Goal: Information Seeking & Learning: Find contact information

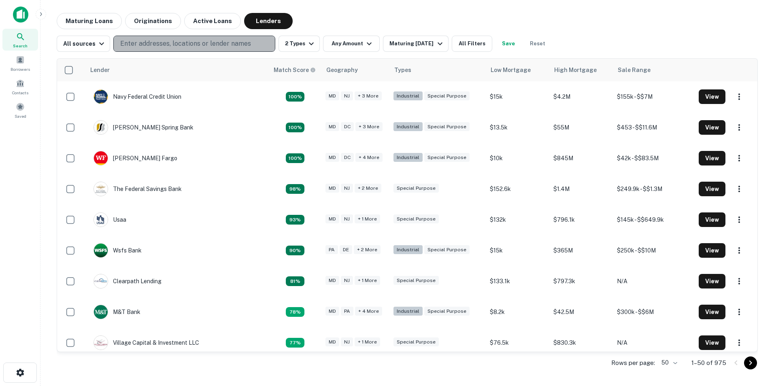
click at [212, 44] on p "Enter addresses, locations or lender names" at bounding box center [185, 44] width 131 height 10
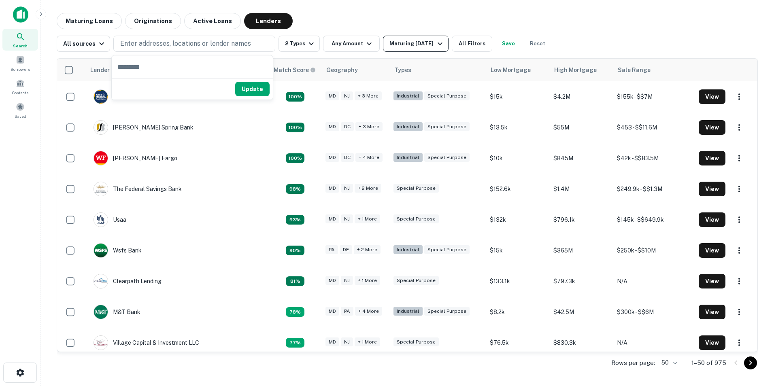
click at [423, 44] on div "Maturing In 1 Year" at bounding box center [416, 44] width 55 height 10
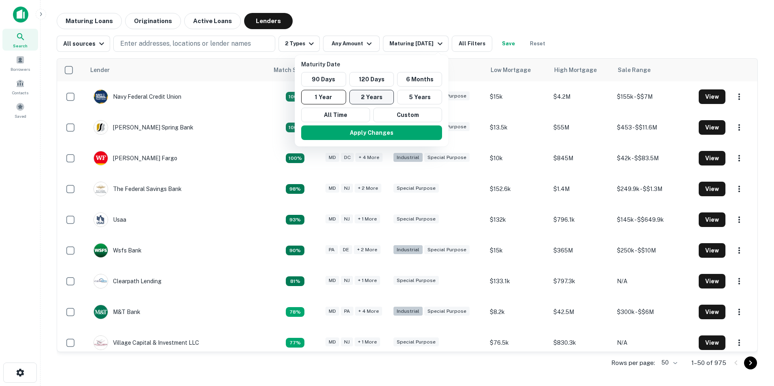
click at [376, 92] on button "2 Years" at bounding box center [371, 97] width 45 height 15
click at [350, 42] on div at bounding box center [387, 193] width 774 height 386
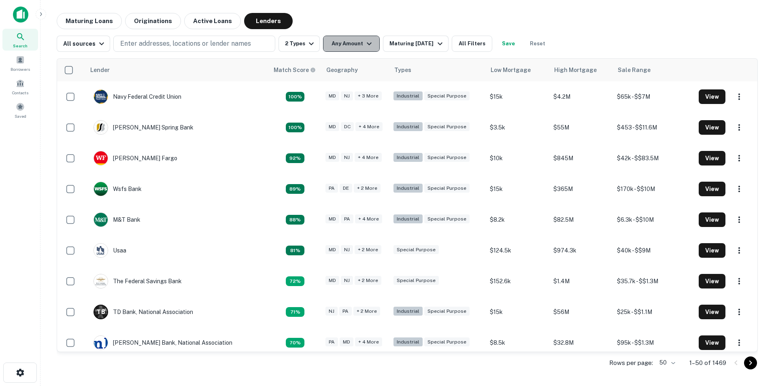
click at [364, 46] on icon "button" at bounding box center [369, 44] width 10 height 10
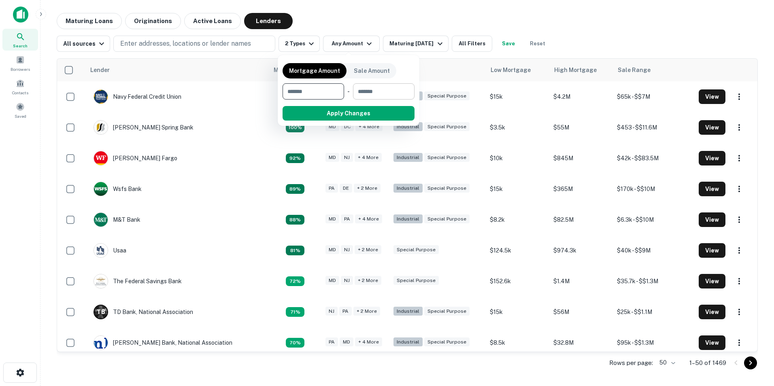
click at [383, 91] on input "number" at bounding box center [381, 91] width 56 height 16
type input "******"
click at [368, 115] on button "Apply Changes" at bounding box center [363, 113] width 103 height 15
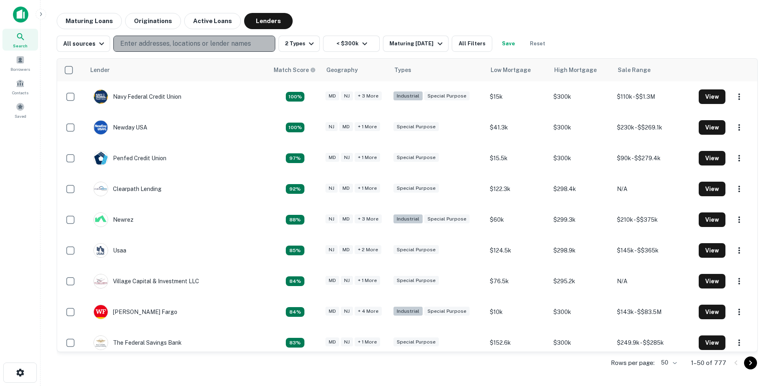
drag, startPoint x: 207, startPoint y: 45, endPoint x: 197, endPoint y: 44, distance: 9.4
click at [206, 45] on p "Enter addresses, locations or lender names" at bounding box center [185, 44] width 131 height 10
drag, startPoint x: 191, startPoint y: 44, endPoint x: 159, endPoint y: 41, distance: 32.1
click at [159, 41] on p "Enter addresses, locations or lender names" at bounding box center [185, 44] width 131 height 10
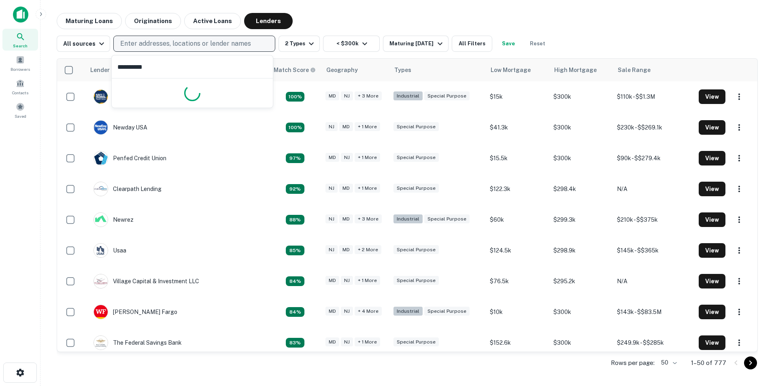
type input "**********"
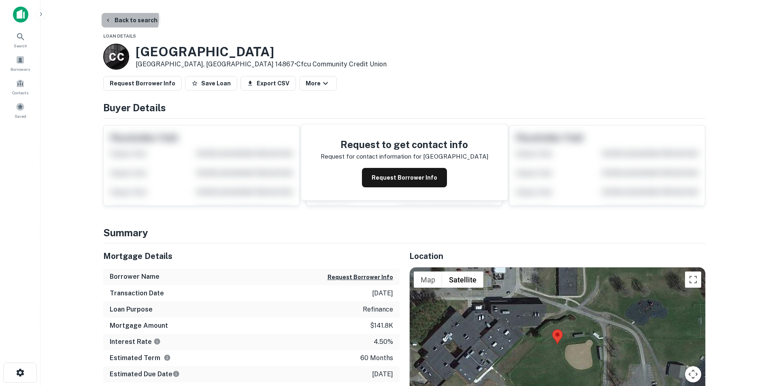
click at [126, 19] on button "Back to search" at bounding box center [131, 20] width 59 height 15
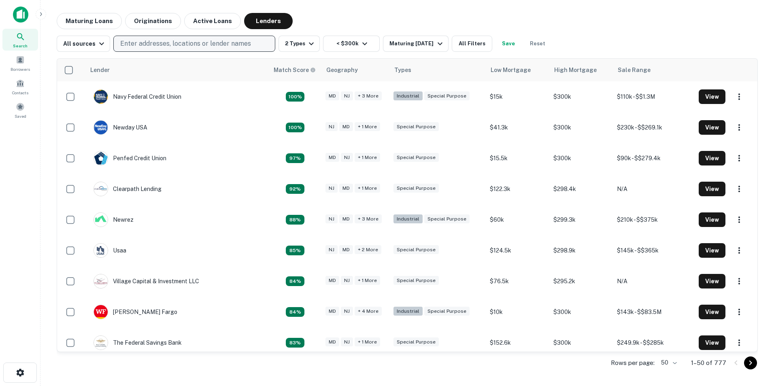
click at [131, 41] on p "Enter addresses, locations or lender names" at bounding box center [185, 44] width 131 height 10
type input "*"
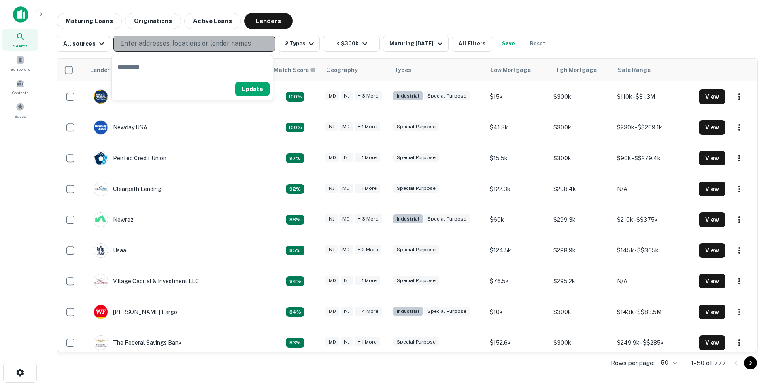
click at [132, 41] on p "Enter addresses, locations or lender names" at bounding box center [185, 44] width 131 height 10
type input "**********"
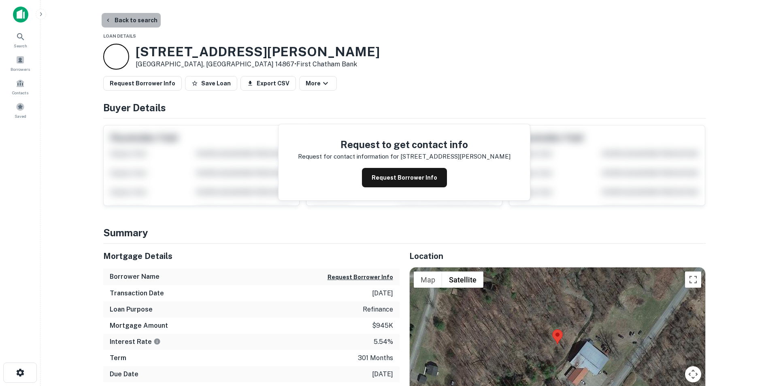
click at [140, 21] on button "Back to search" at bounding box center [131, 20] width 59 height 15
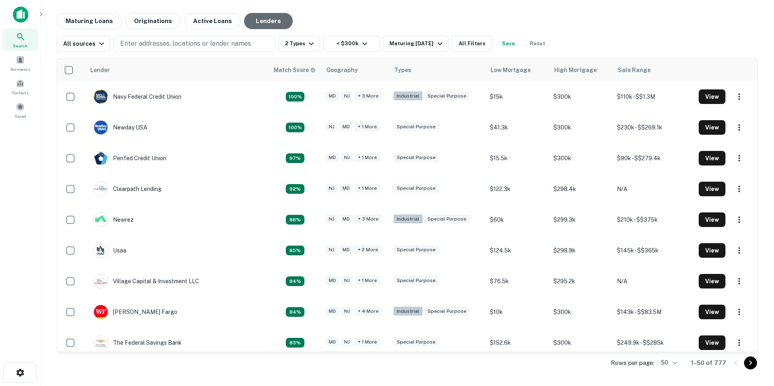
click at [261, 21] on button "Lenders" at bounding box center [268, 21] width 49 height 16
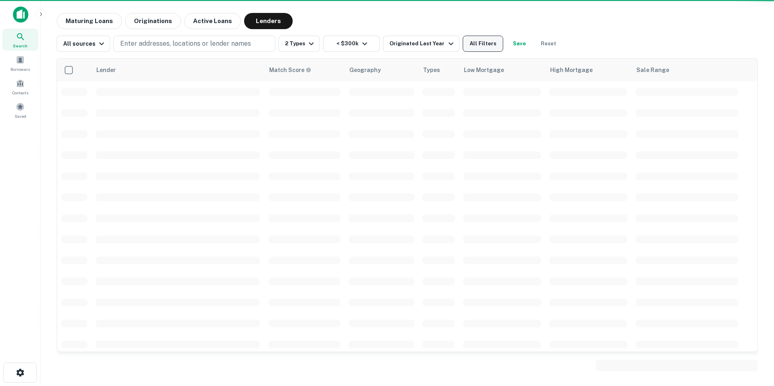
click at [490, 41] on button "All Filters" at bounding box center [483, 44] width 40 height 16
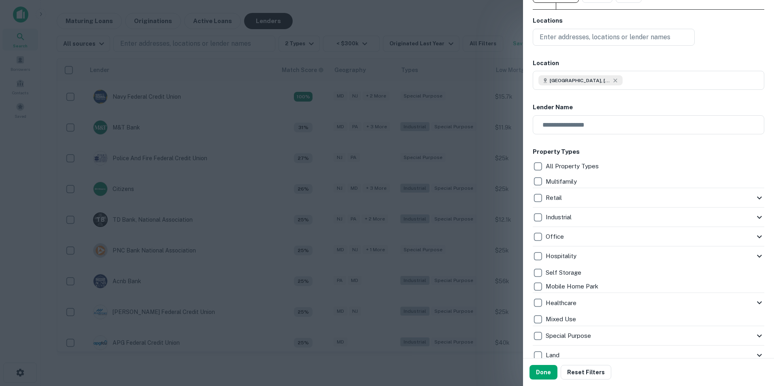
scroll to position [40, 0]
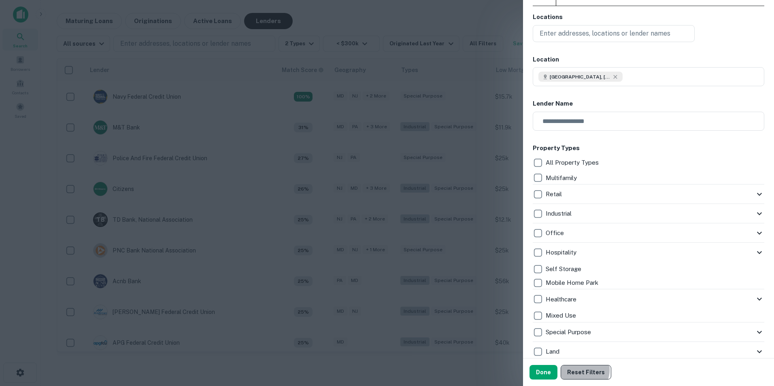
click at [580, 370] on button "Reset Filters" at bounding box center [585, 372] width 51 height 15
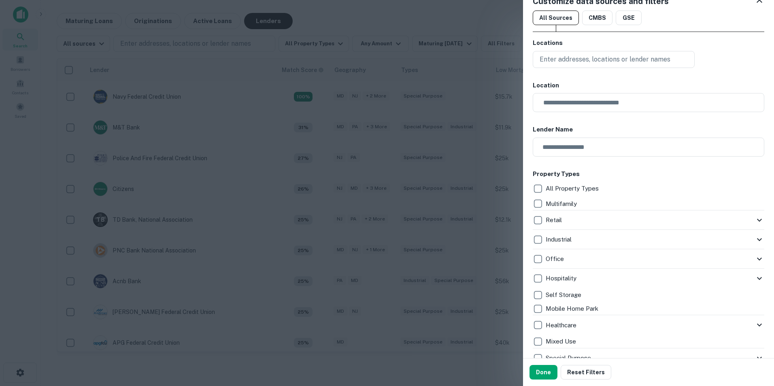
scroll to position [0, 0]
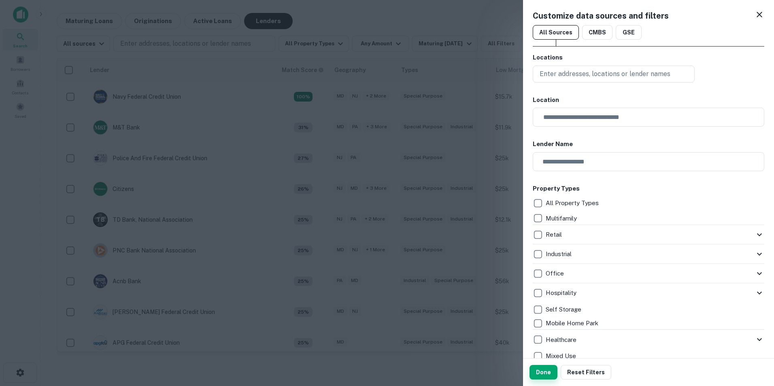
click at [544, 376] on button "Done" at bounding box center [543, 372] width 28 height 15
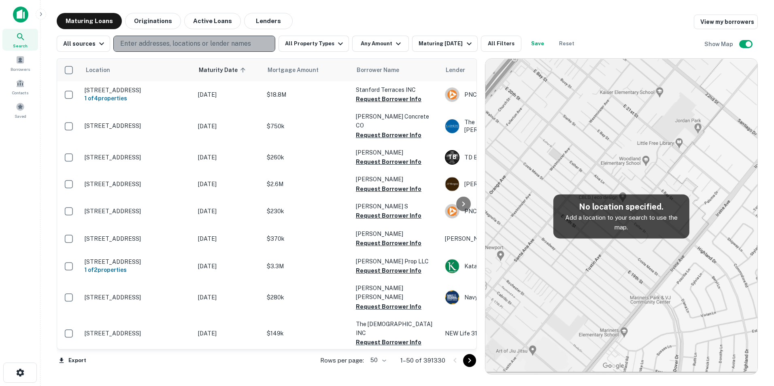
click at [145, 46] on p "Enter addresses, locations or lender names" at bounding box center [185, 44] width 131 height 10
drag, startPoint x: 144, startPoint y: 46, endPoint x: 137, endPoint y: 39, distance: 9.7
click at [137, 39] on p "Enter addresses, locations or lender names" at bounding box center [185, 44] width 131 height 10
click at [136, 41] on p "Enter addresses, locations or lender names" at bounding box center [185, 44] width 131 height 10
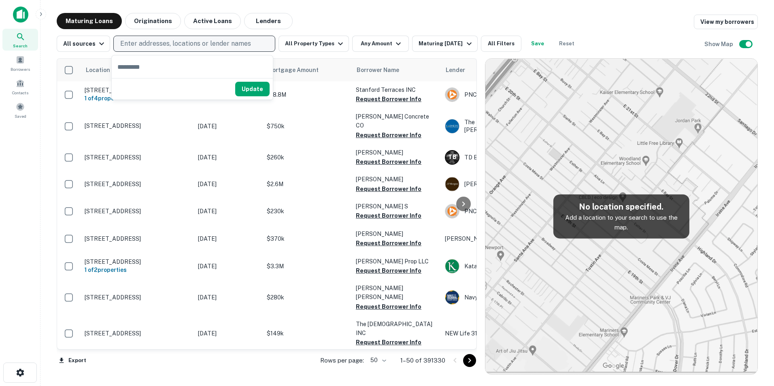
type input "**********"
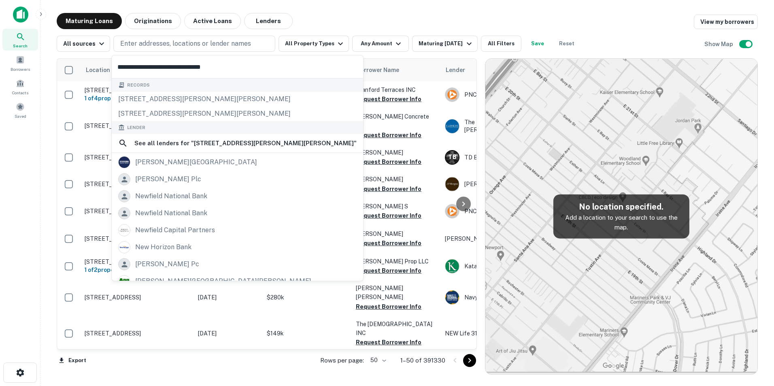
click at [132, 70] on input "**********" at bounding box center [237, 66] width 251 height 23
click at [142, 66] on input "**********" at bounding box center [237, 66] width 251 height 23
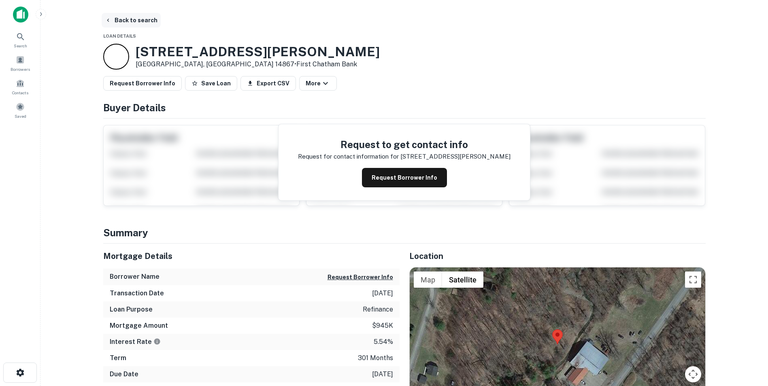
click at [139, 15] on button "Back to search" at bounding box center [131, 20] width 59 height 15
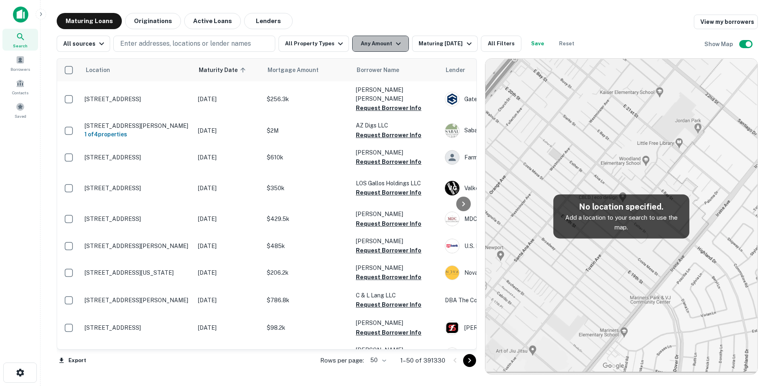
click at [398, 38] on button "Any Amount" at bounding box center [380, 44] width 57 height 16
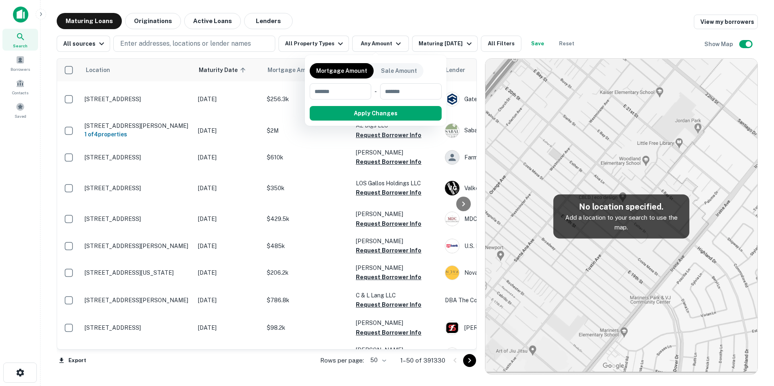
click at [255, 25] on div at bounding box center [387, 193] width 774 height 386
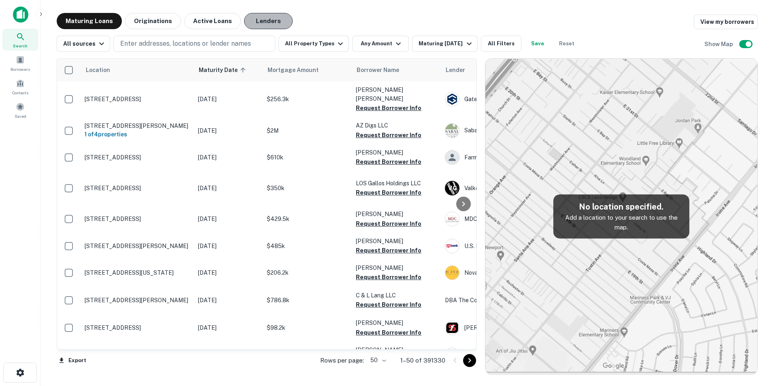
click at [255, 22] on button "Lenders" at bounding box center [268, 21] width 49 height 16
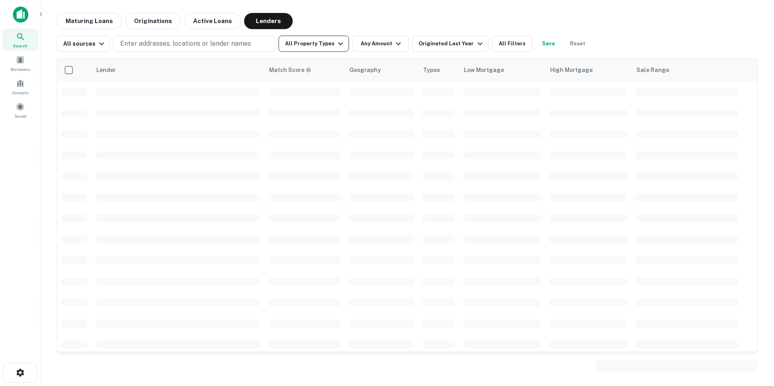
click at [341, 42] on button "All Property Types" at bounding box center [313, 44] width 70 height 16
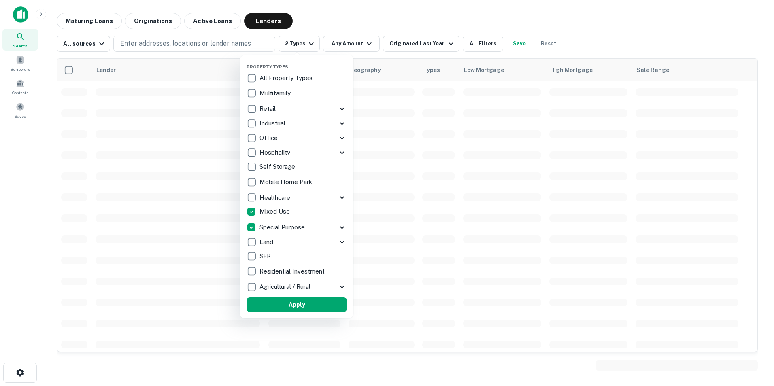
click at [345, 225] on icon at bounding box center [342, 228] width 10 height 10
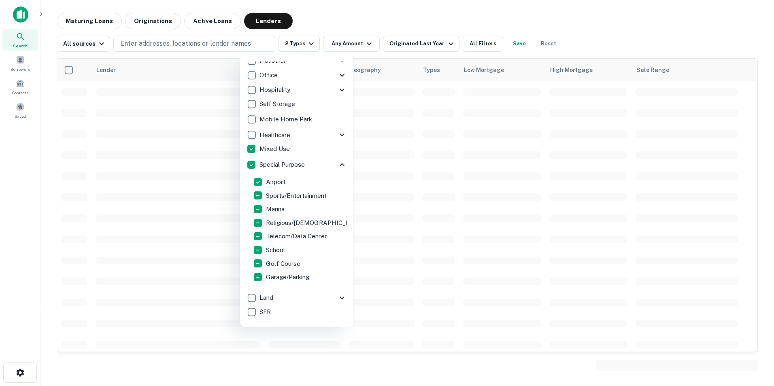
scroll to position [64, 0]
click at [341, 132] on icon at bounding box center [346, 134] width 10 height 10
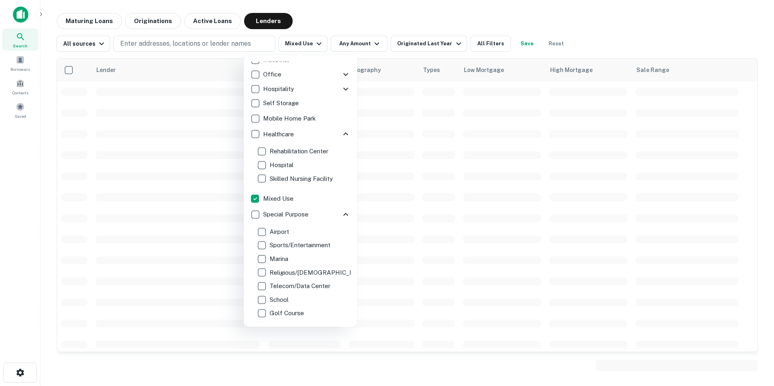
click at [312, 197] on div "Mixed Use" at bounding box center [300, 199] width 100 height 14
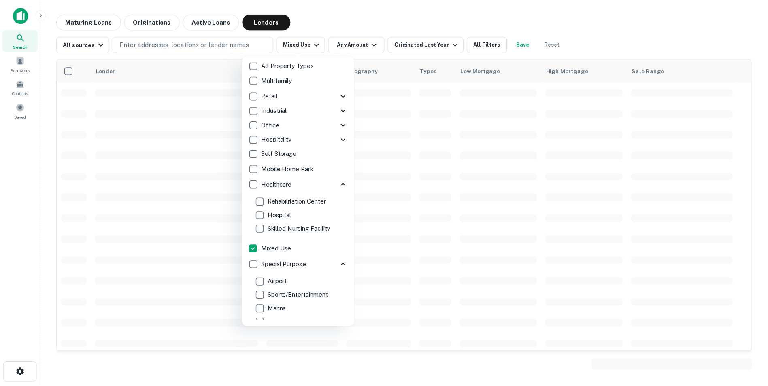
scroll to position [0, 0]
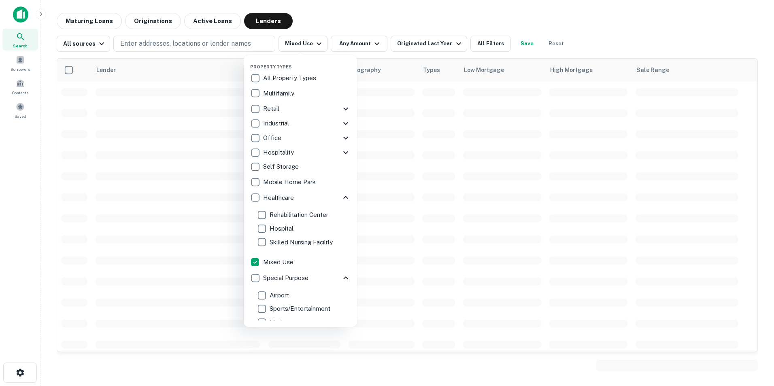
click at [341, 136] on icon at bounding box center [346, 138] width 10 height 10
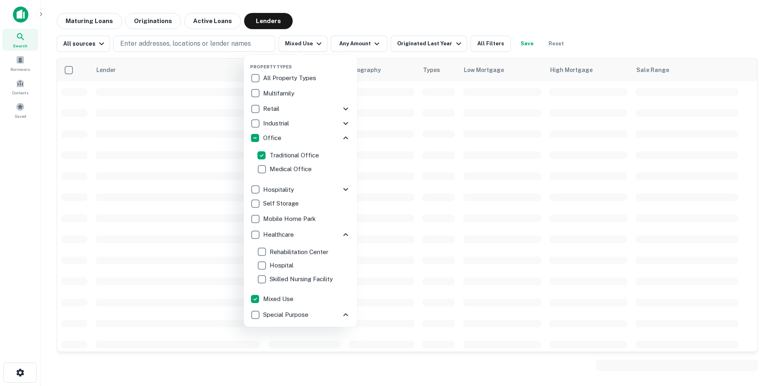
click at [374, 42] on div at bounding box center [387, 193] width 774 height 386
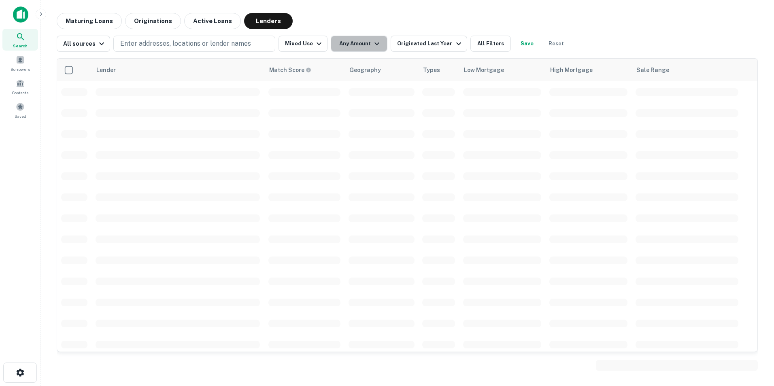
click at [374, 44] on icon "button" at bounding box center [376, 43] width 5 height 3
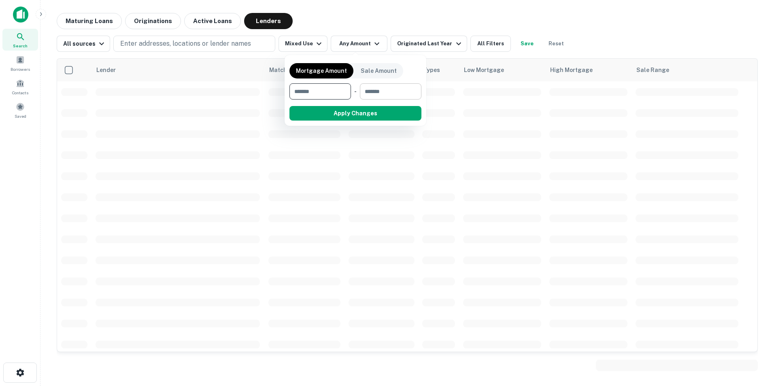
click at [395, 92] on input "number" at bounding box center [388, 91] width 56 height 16
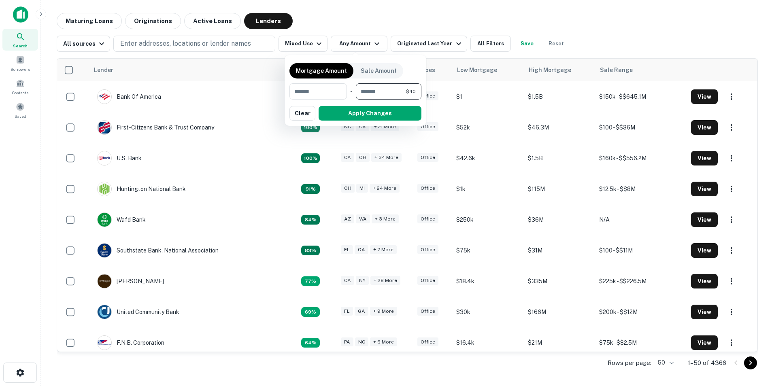
type input "*"
type input "******"
click at [391, 116] on button "Apply Changes" at bounding box center [369, 113] width 103 height 15
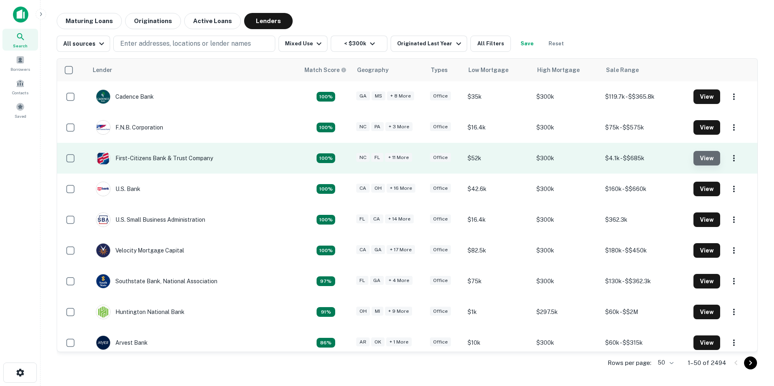
click at [697, 160] on button "View" at bounding box center [706, 158] width 27 height 15
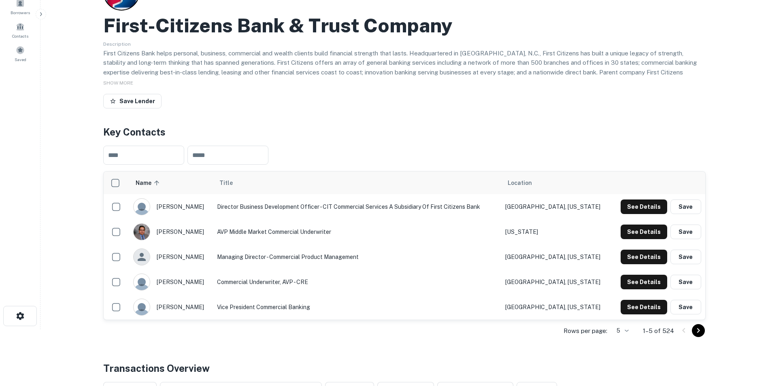
scroll to position [81, 0]
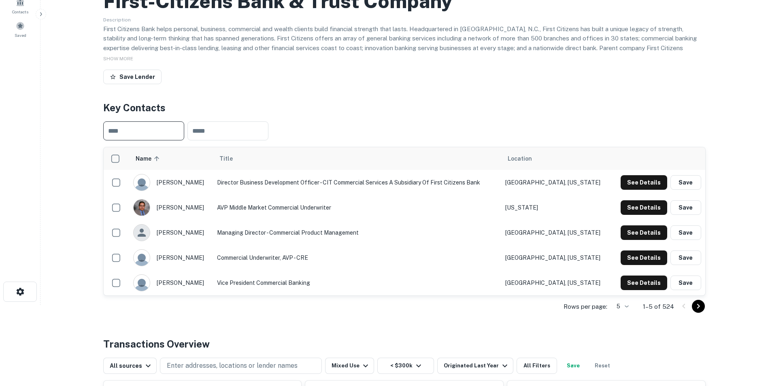
click at [156, 132] on input "text" at bounding box center [143, 130] width 81 height 19
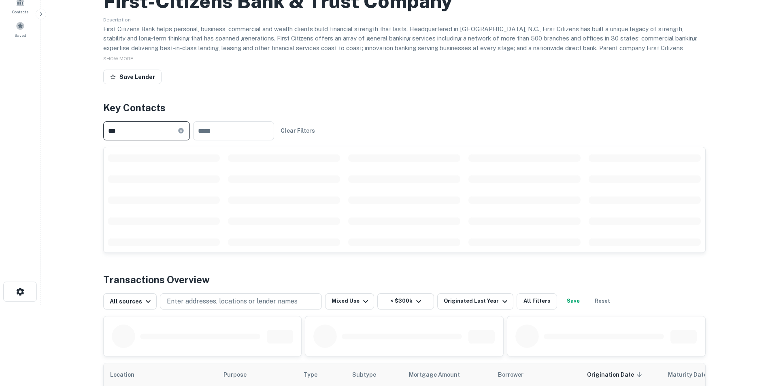
type input "****"
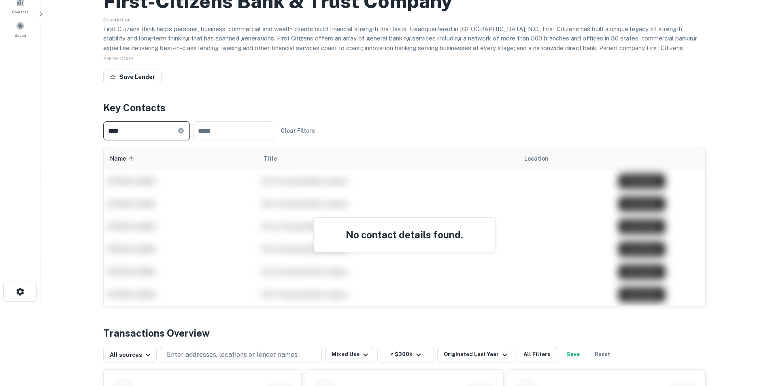
drag, startPoint x: 149, startPoint y: 132, endPoint x: 83, endPoint y: 130, distance: 66.0
click at [83, 130] on main "Back to search First-citizens Bank & Trust Company Description First Citizens B…" at bounding box center [403, 112] width 727 height 386
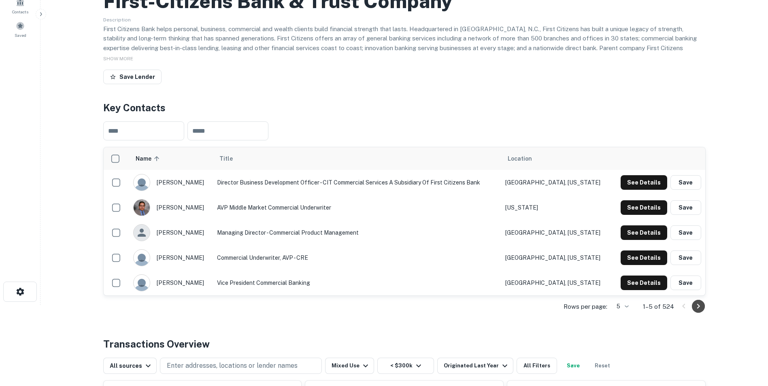
click at [694, 304] on icon "Go to next page" at bounding box center [698, 306] width 10 height 10
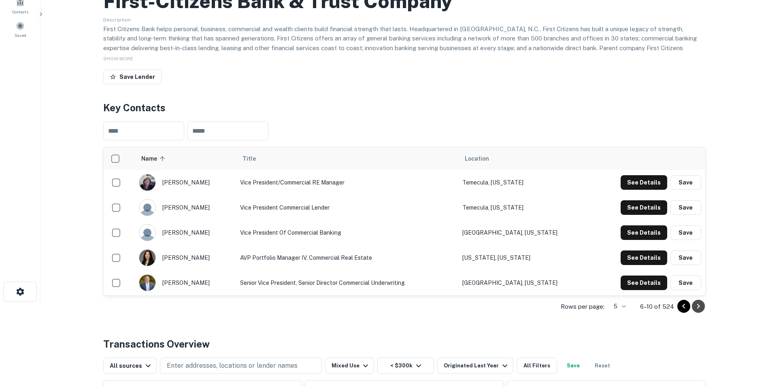
click at [697, 303] on icon "Go to next page" at bounding box center [698, 306] width 10 height 10
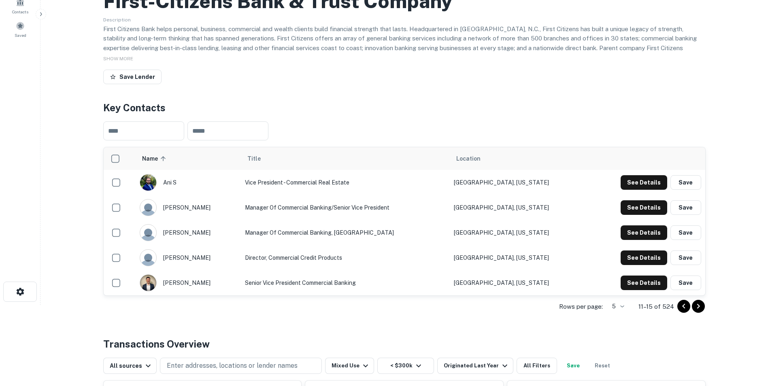
click at [698, 303] on icon "Go to next page" at bounding box center [698, 306] width 10 height 10
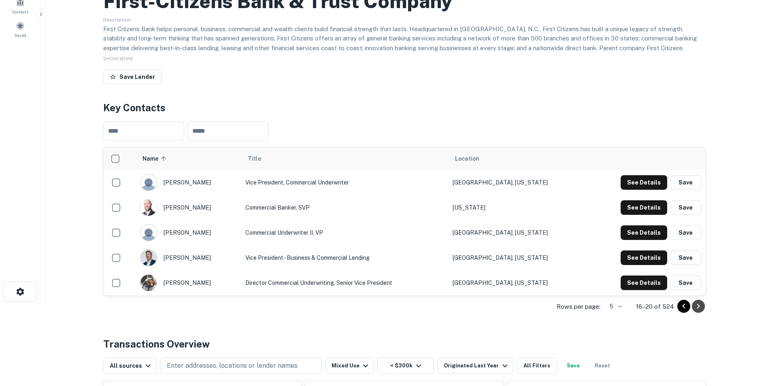
click at [698, 303] on icon "Go to next page" at bounding box center [698, 306] width 10 height 10
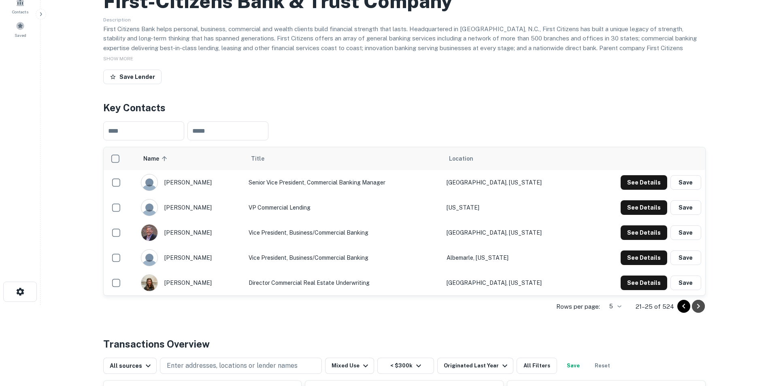
click at [700, 308] on icon "Go to next page" at bounding box center [698, 306] width 10 height 10
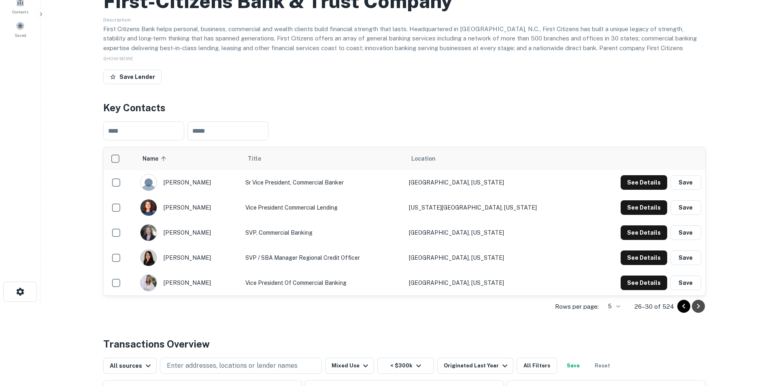
click at [700, 309] on icon "Go to next page" at bounding box center [698, 306] width 10 height 10
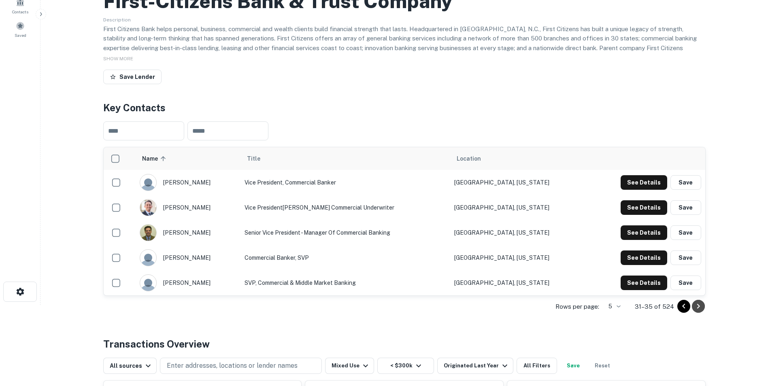
click at [700, 309] on icon "Go to next page" at bounding box center [698, 306] width 10 height 10
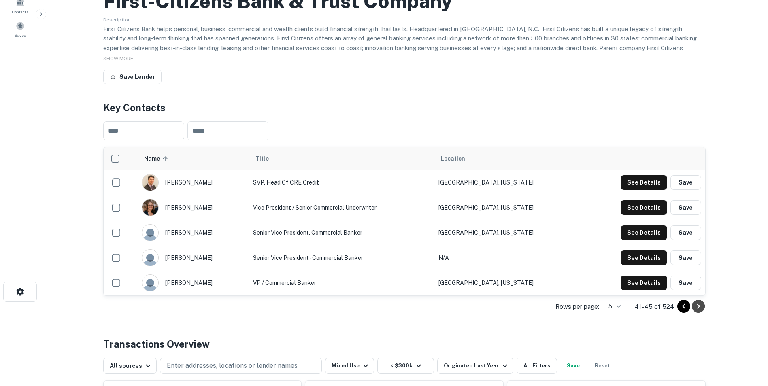
click at [700, 309] on icon "Go to next page" at bounding box center [698, 306] width 10 height 10
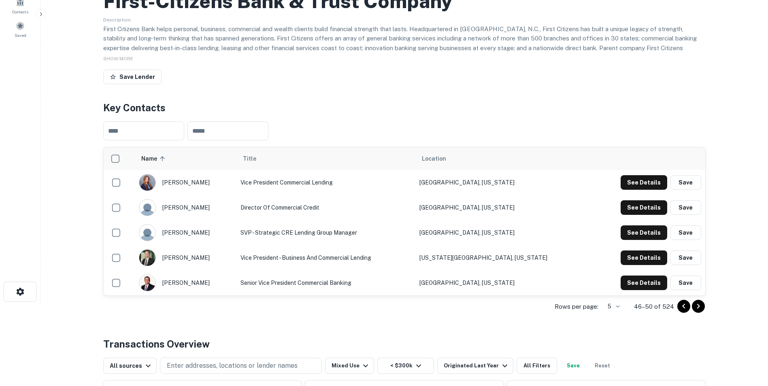
click at [700, 309] on icon "Go to next page" at bounding box center [698, 306] width 10 height 10
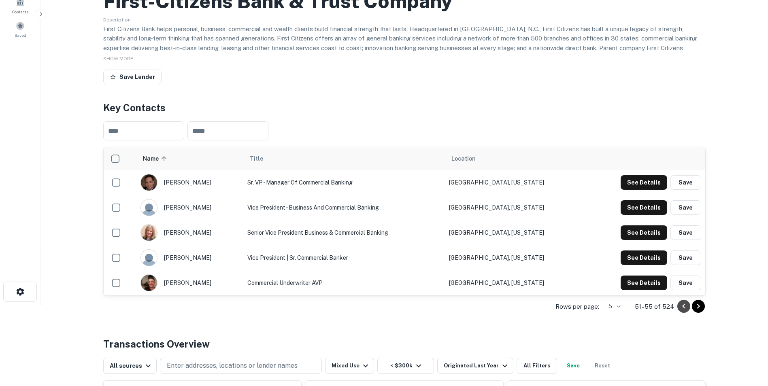
click at [686, 306] on icon "Go to previous page" at bounding box center [684, 306] width 10 height 10
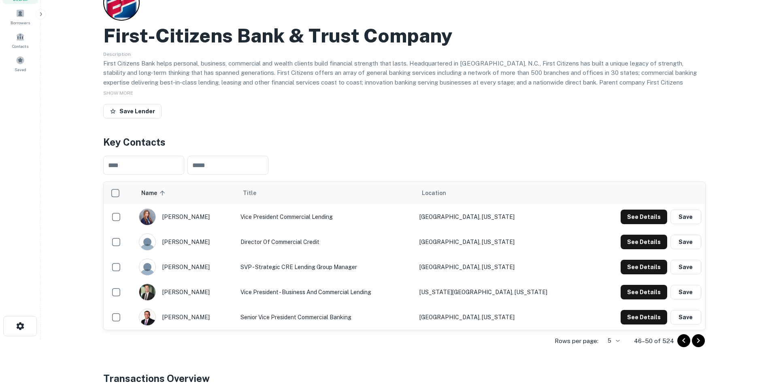
scroll to position [0, 0]
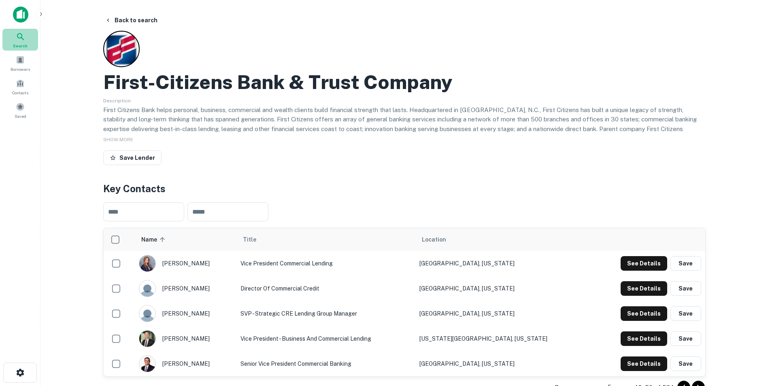
click at [22, 38] on icon at bounding box center [20, 36] width 7 height 7
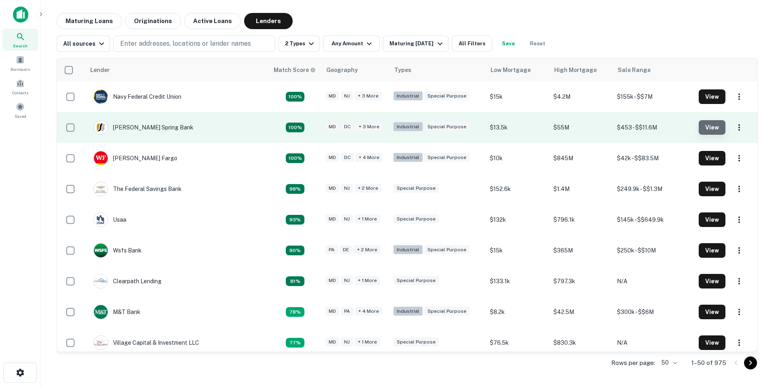
click at [707, 126] on button "View" at bounding box center [711, 127] width 27 height 15
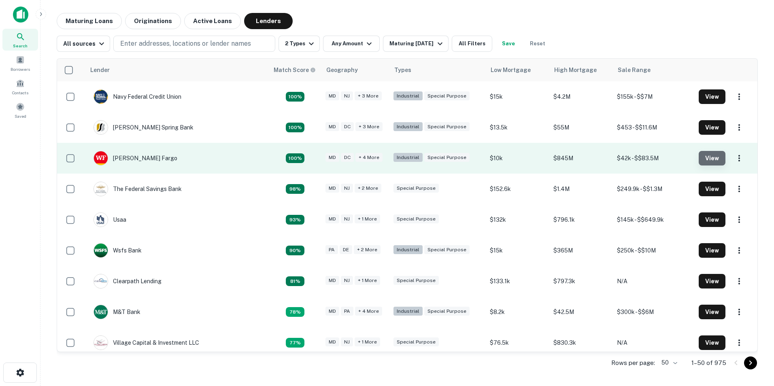
click at [702, 154] on button "View" at bounding box center [711, 158] width 27 height 15
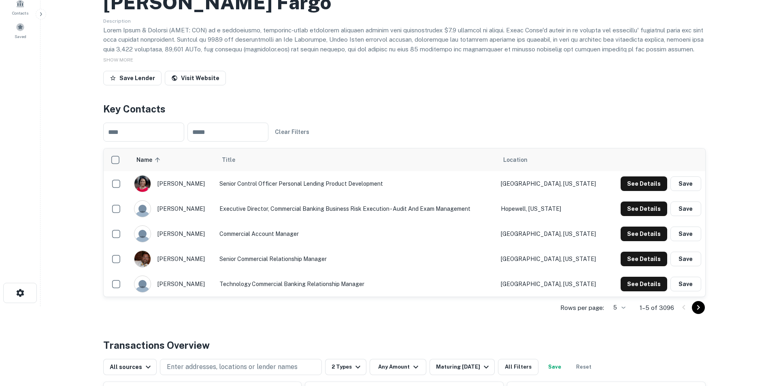
scroll to position [81, 0]
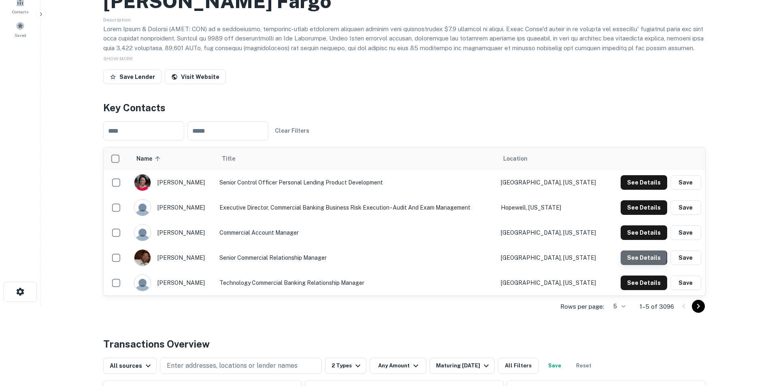
click at [643, 257] on button "See Details" at bounding box center [643, 257] width 47 height 15
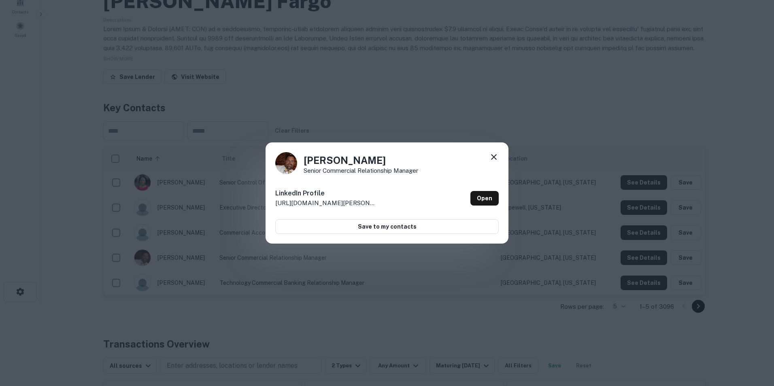
click at [495, 155] on icon at bounding box center [494, 157] width 10 height 10
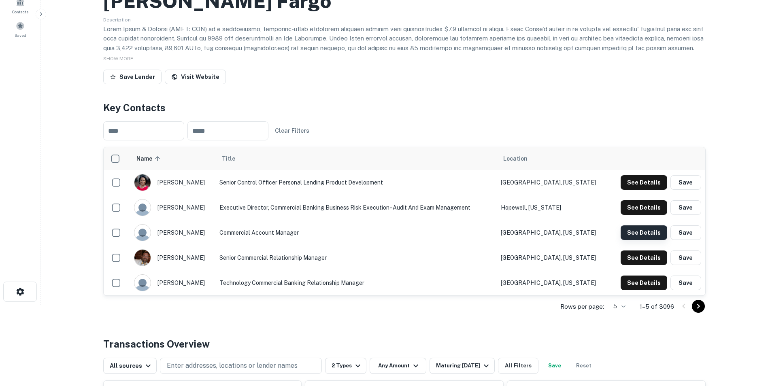
click at [642, 231] on button "See Details" at bounding box center [643, 232] width 47 height 15
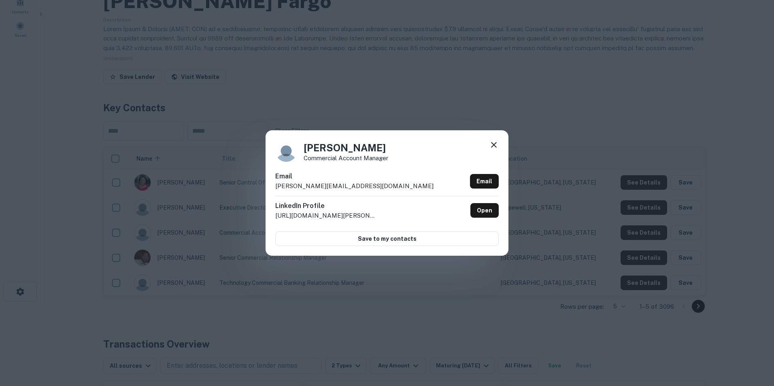
click at [493, 146] on icon at bounding box center [494, 145] width 10 height 10
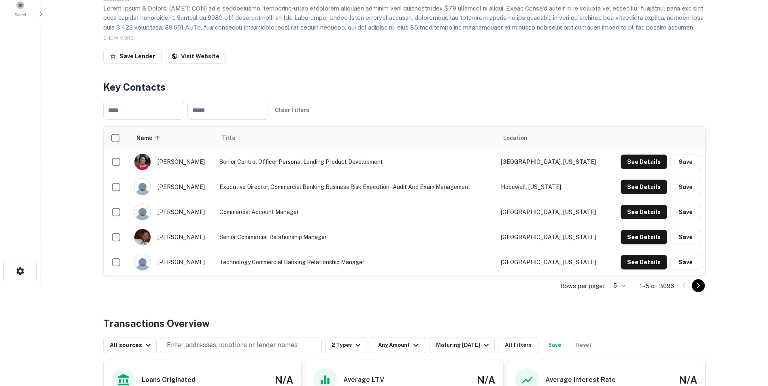
scroll to position [121, 0]
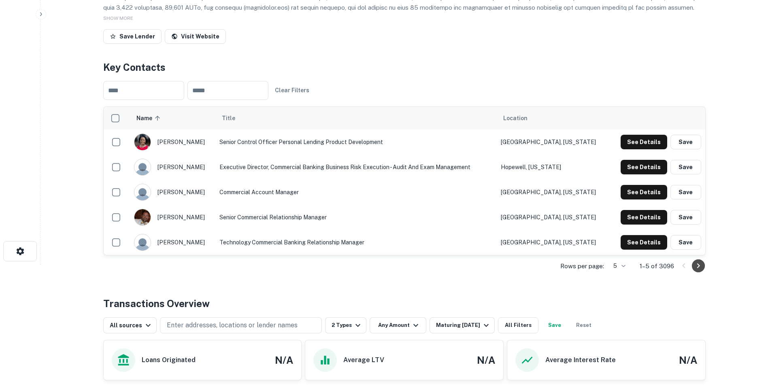
click at [703, 263] on button "Go to next page" at bounding box center [698, 265] width 13 height 13
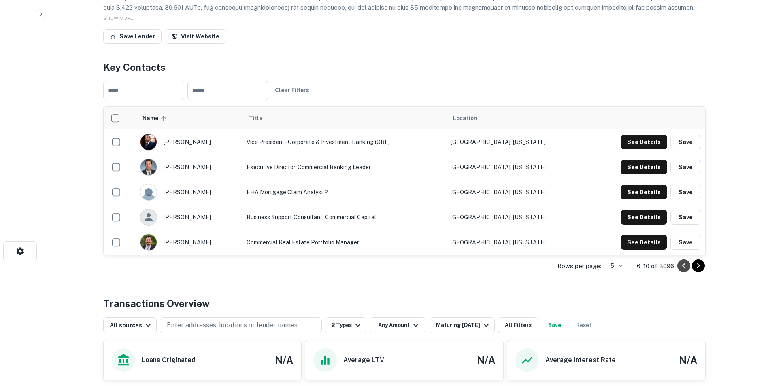
click at [683, 264] on icon "Go to previous page" at bounding box center [684, 266] width 10 height 10
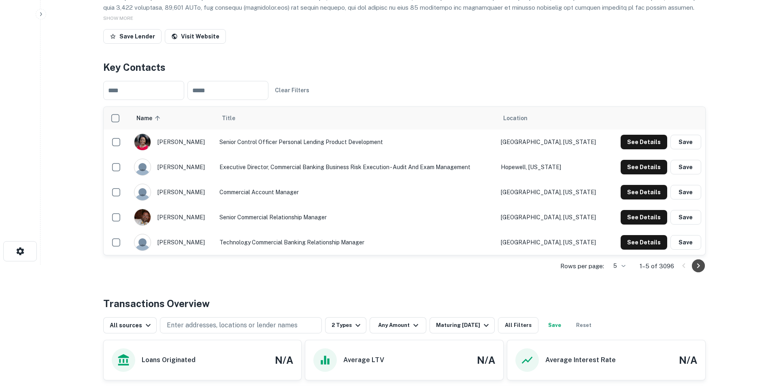
click at [700, 263] on icon "Go to next page" at bounding box center [698, 266] width 10 height 10
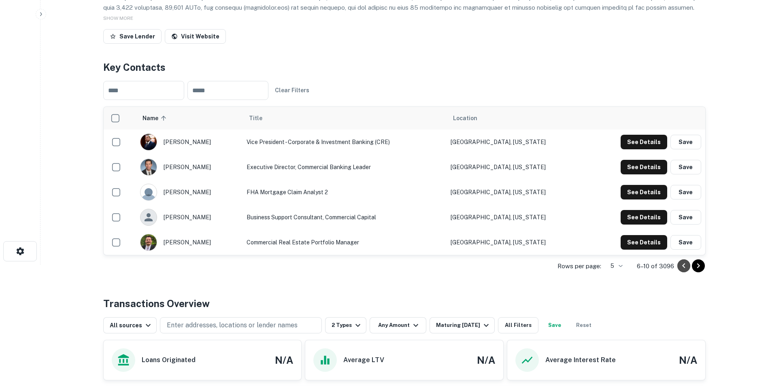
click at [679, 265] on icon "Go to previous page" at bounding box center [684, 266] width 10 height 10
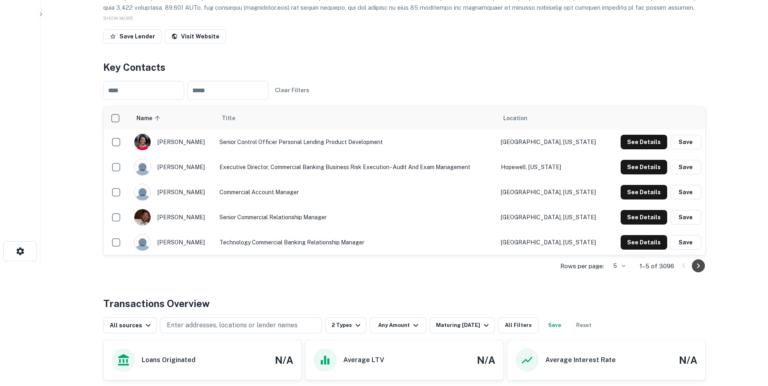
click at [695, 265] on icon "Go to next page" at bounding box center [698, 266] width 10 height 10
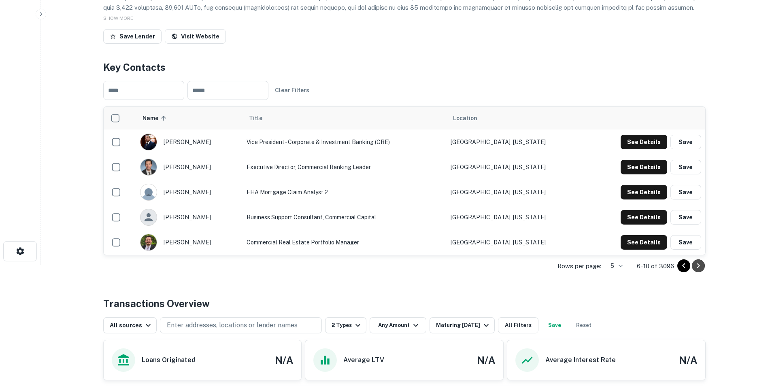
click at [695, 265] on icon "Go to next page" at bounding box center [698, 266] width 10 height 10
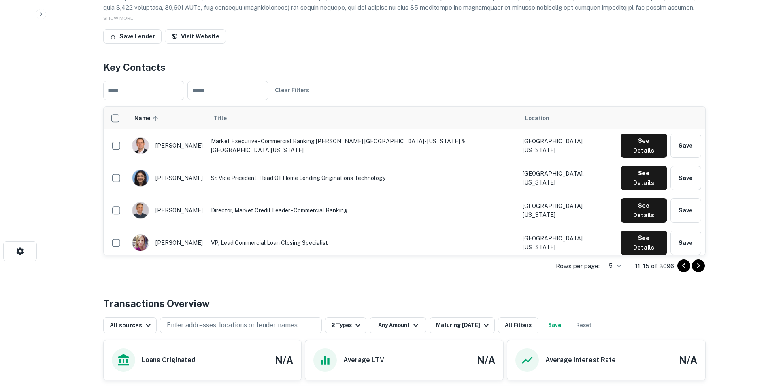
click at [701, 265] on icon "Go to next page" at bounding box center [698, 266] width 10 height 10
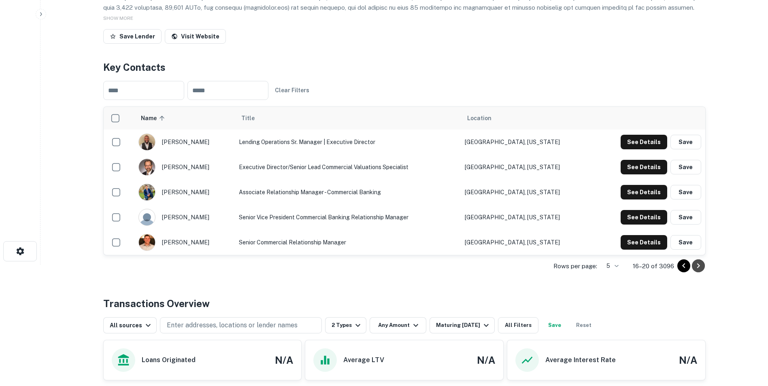
click at [701, 264] on icon "Go to next page" at bounding box center [698, 266] width 10 height 10
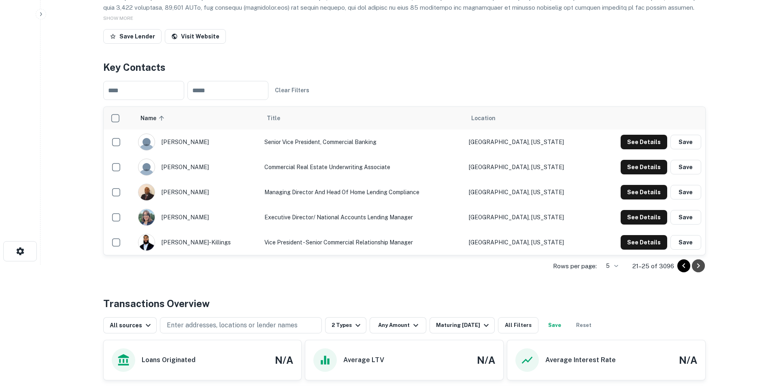
click at [701, 264] on icon "Go to next page" at bounding box center [698, 266] width 10 height 10
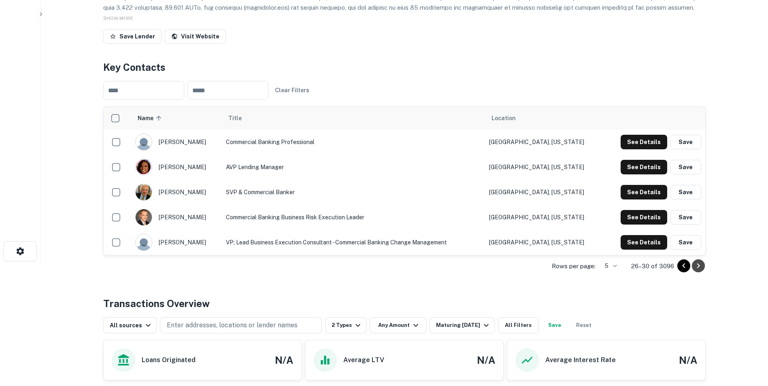
click at [701, 264] on icon "Go to next page" at bounding box center [698, 266] width 10 height 10
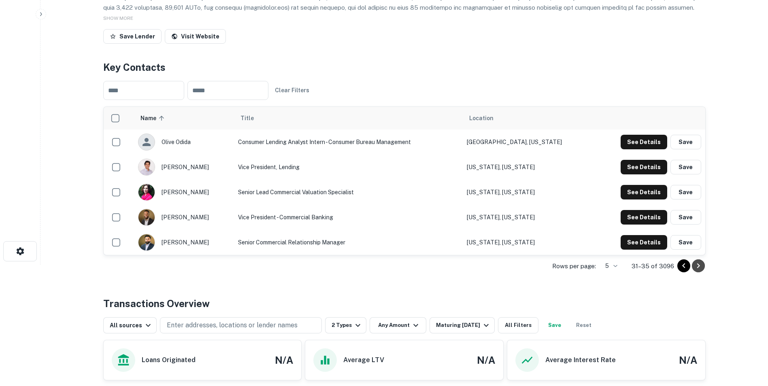
click at [701, 264] on icon "Go to next page" at bounding box center [698, 266] width 10 height 10
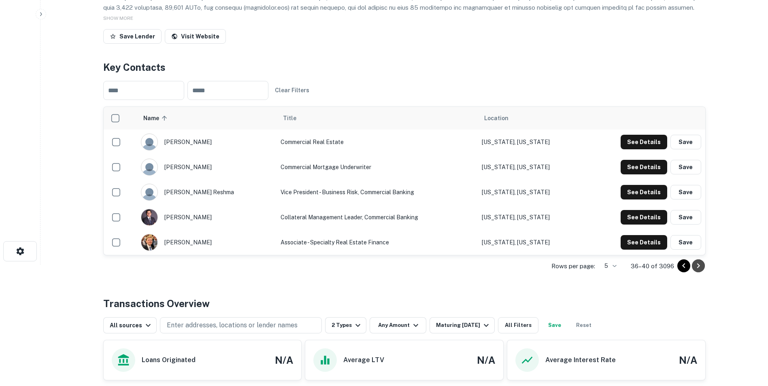
click at [701, 264] on icon "Go to next page" at bounding box center [698, 266] width 10 height 10
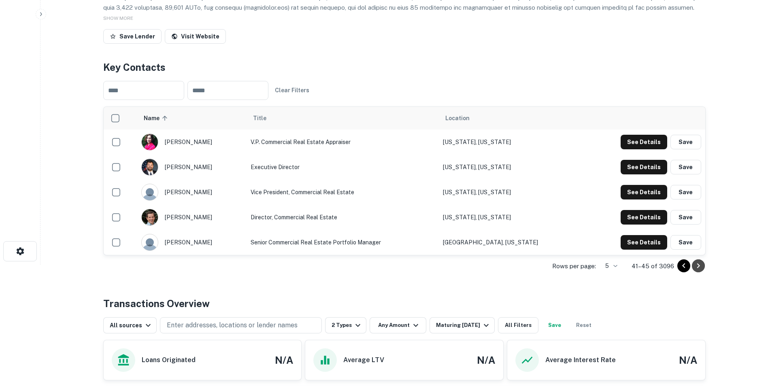
click at [701, 264] on icon "Go to next page" at bounding box center [698, 266] width 10 height 10
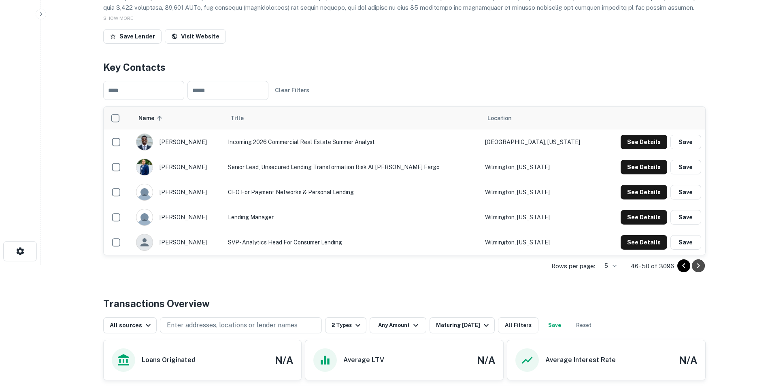
click at [701, 264] on icon "Go to next page" at bounding box center [698, 266] width 10 height 10
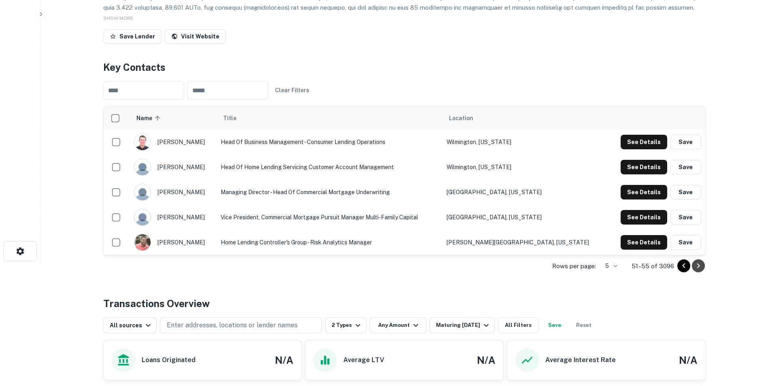
click at [702, 263] on icon "Go to next page" at bounding box center [698, 266] width 10 height 10
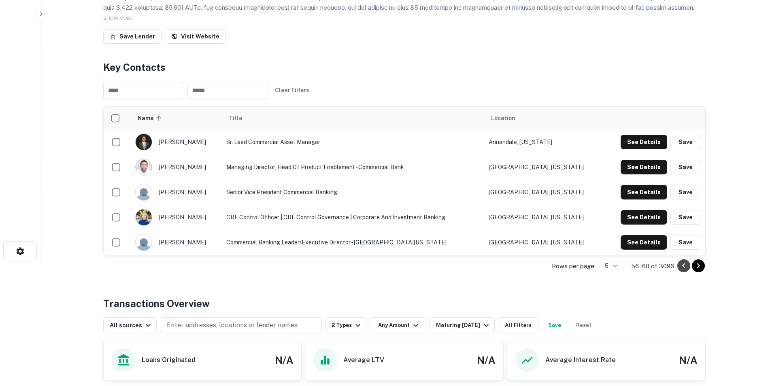
click at [681, 263] on icon "Go to previous page" at bounding box center [684, 266] width 10 height 10
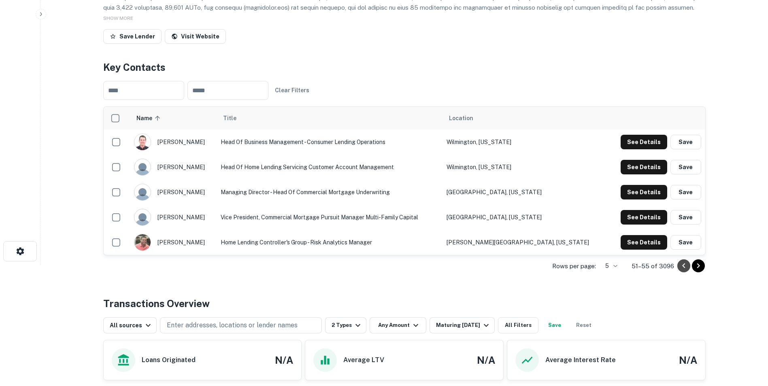
click at [681, 263] on icon "Go to previous page" at bounding box center [684, 266] width 10 height 10
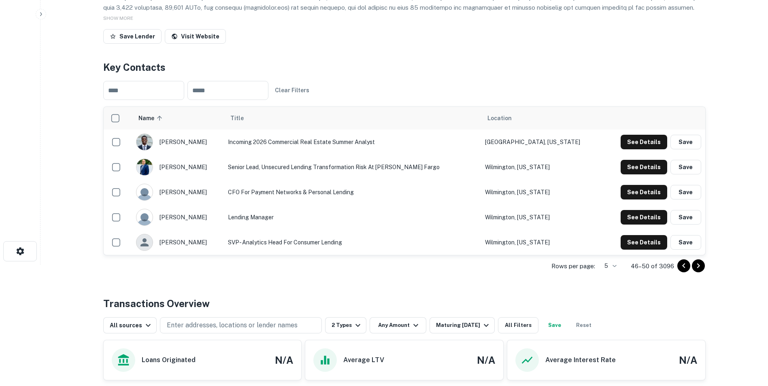
click at [681, 263] on icon "Go to previous page" at bounding box center [684, 266] width 10 height 10
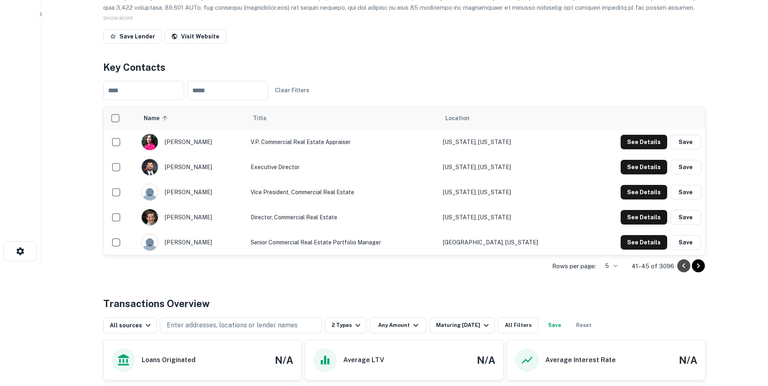
click at [681, 263] on icon "Go to previous page" at bounding box center [684, 266] width 10 height 10
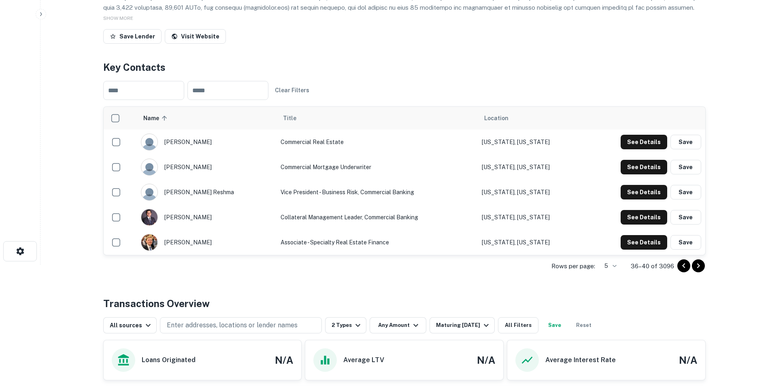
click at [681, 263] on icon "Go to previous page" at bounding box center [684, 266] width 10 height 10
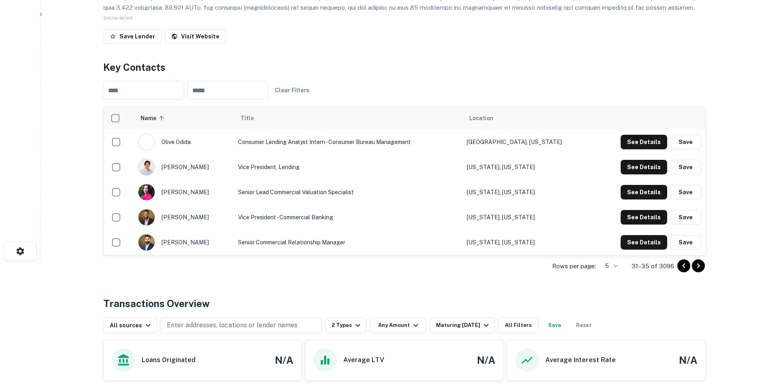
click at [681, 263] on icon "Go to previous page" at bounding box center [684, 266] width 10 height 10
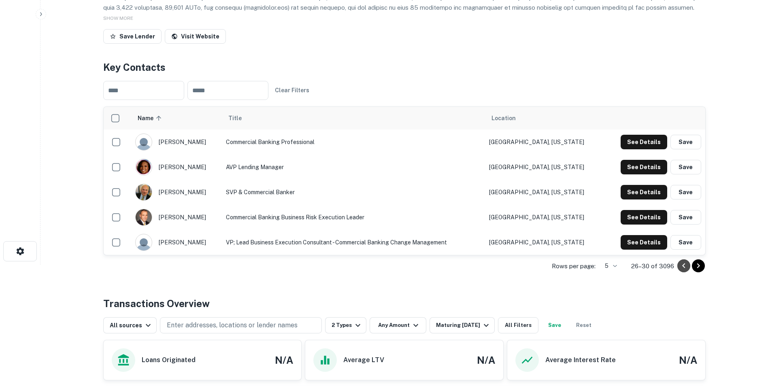
click at [681, 263] on icon "Go to previous page" at bounding box center [684, 266] width 10 height 10
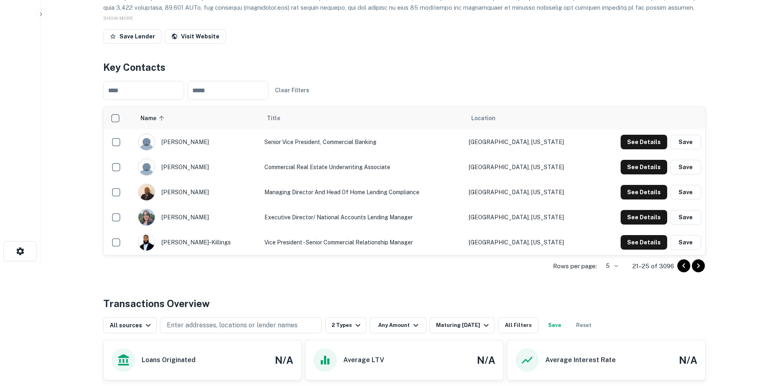
click at [681, 263] on icon "Go to previous page" at bounding box center [684, 266] width 10 height 10
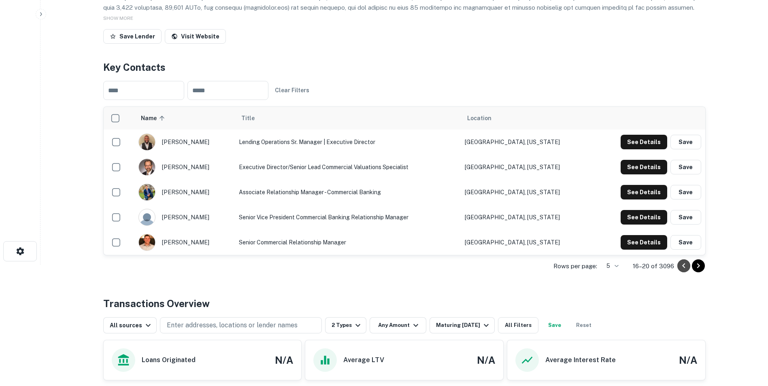
click at [681, 263] on icon "Go to previous page" at bounding box center [684, 266] width 10 height 10
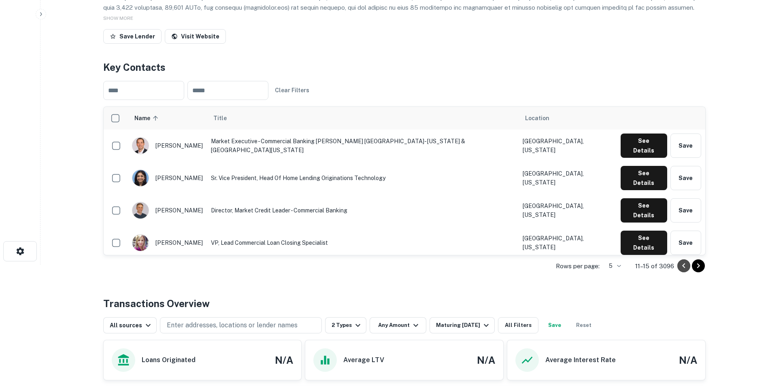
click at [681, 263] on icon "Go to previous page" at bounding box center [684, 266] width 10 height 10
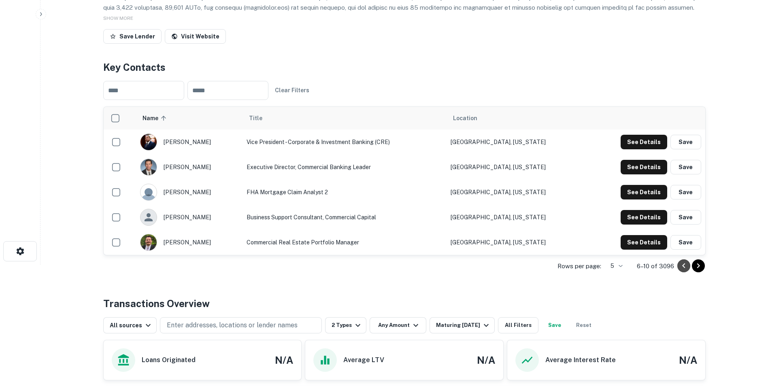
click at [681, 263] on icon "Go to previous page" at bounding box center [684, 266] width 10 height 10
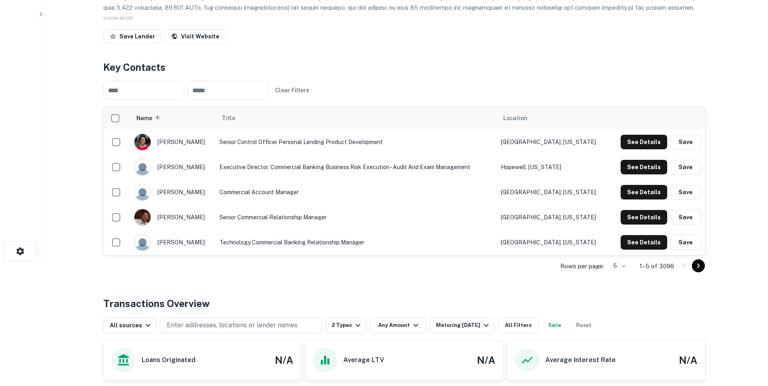
click at [681, 263] on div at bounding box center [691, 265] width 28 height 13
click at [644, 220] on button "See Details" at bounding box center [643, 217] width 47 height 15
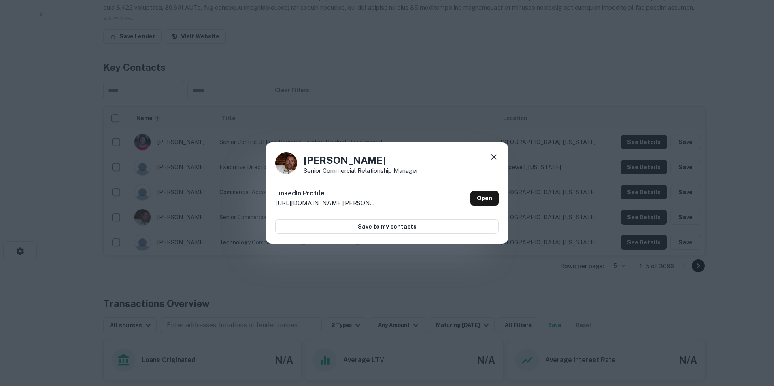
click at [492, 156] on icon at bounding box center [494, 157] width 6 height 6
